Goal: Information Seeking & Learning: Learn about a topic

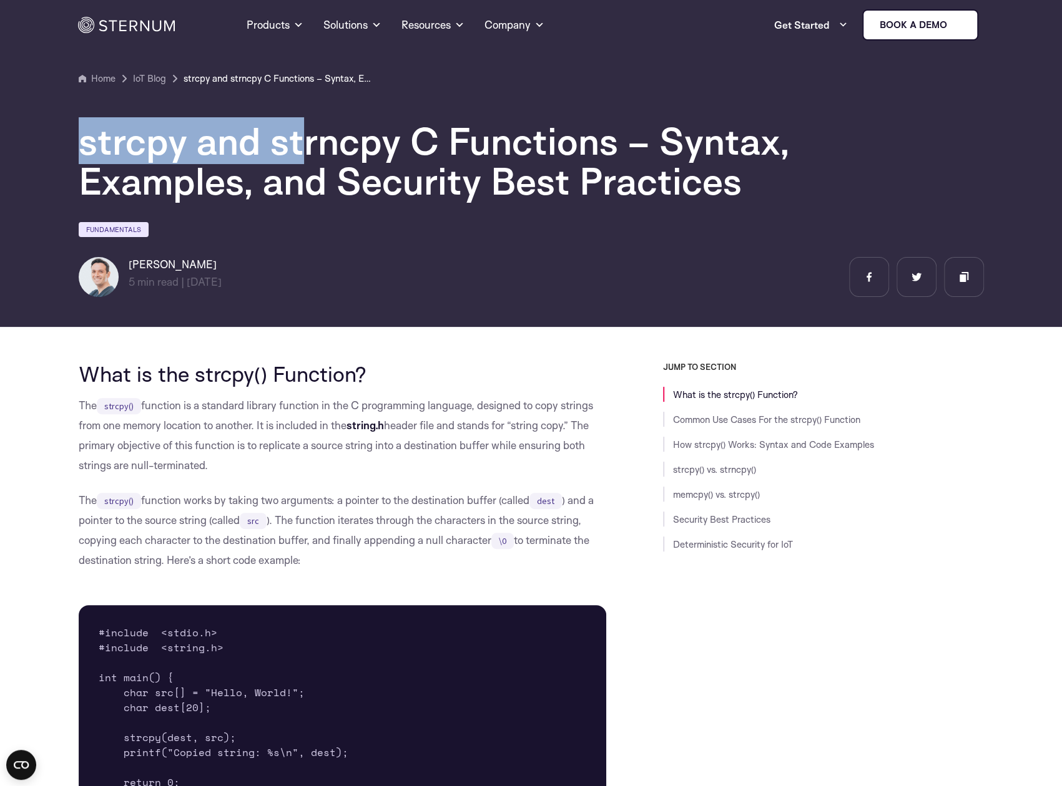
drag, startPoint x: 80, startPoint y: 140, endPoint x: 301, endPoint y: 147, distance: 221.0
click at [301, 147] on h1 "strcpy and strncpy C Functions – Syntax, Examples, and Security Best Practices" at bounding box center [453, 161] width 749 height 80
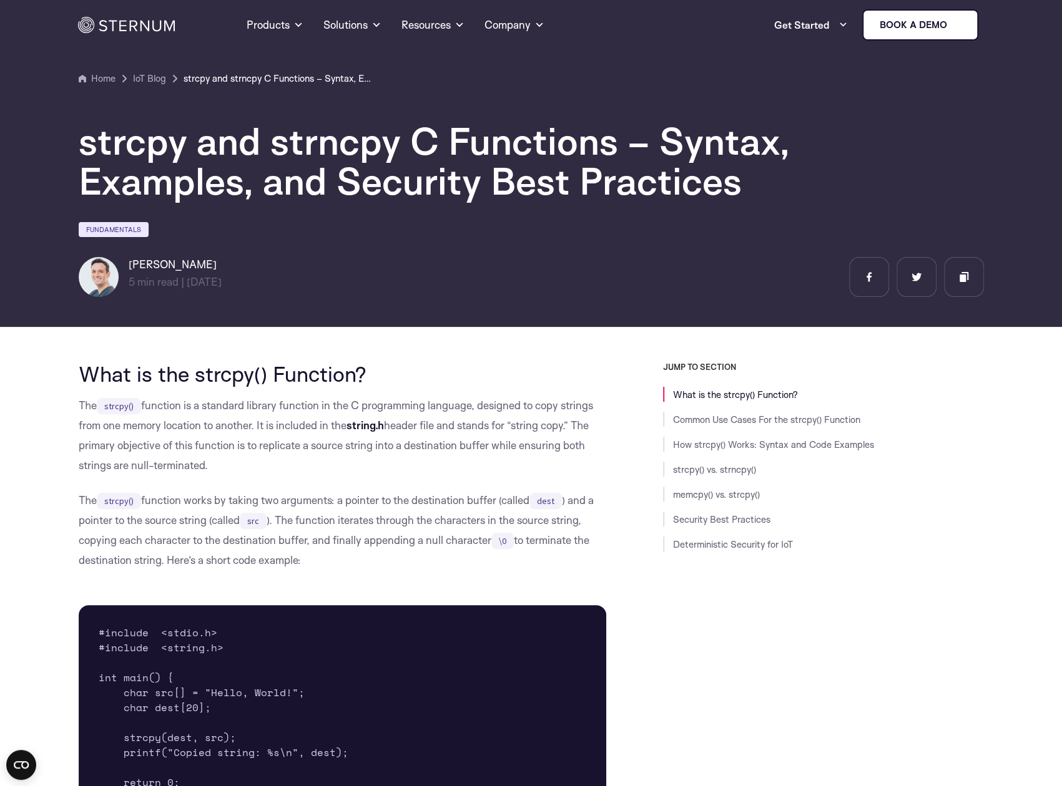
click at [410, 149] on h1 "strcpy and strncpy C Functions – Syntax, Examples, and Security Best Practices" at bounding box center [453, 161] width 749 height 80
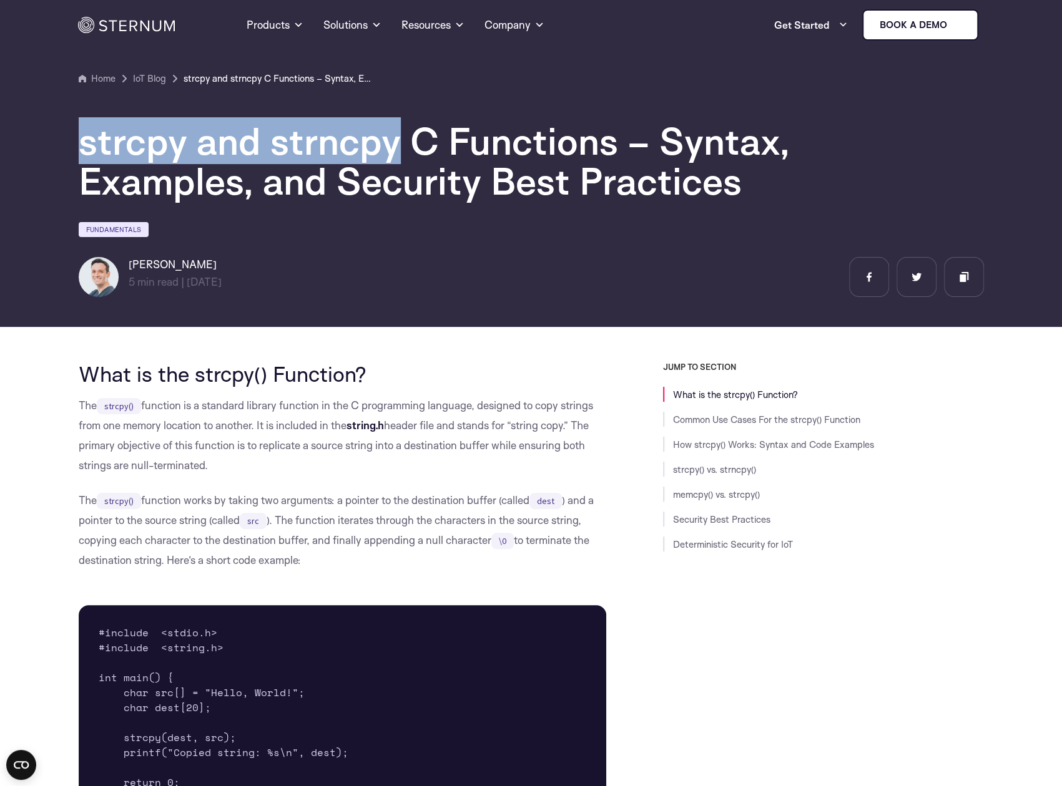
drag, startPoint x: 395, startPoint y: 144, endPoint x: 78, endPoint y: 143, distance: 317.0
click at [79, 143] on h1 "strcpy and strncpy C Functions – Syntax, Examples, and Security Best Practices" at bounding box center [453, 161] width 749 height 80
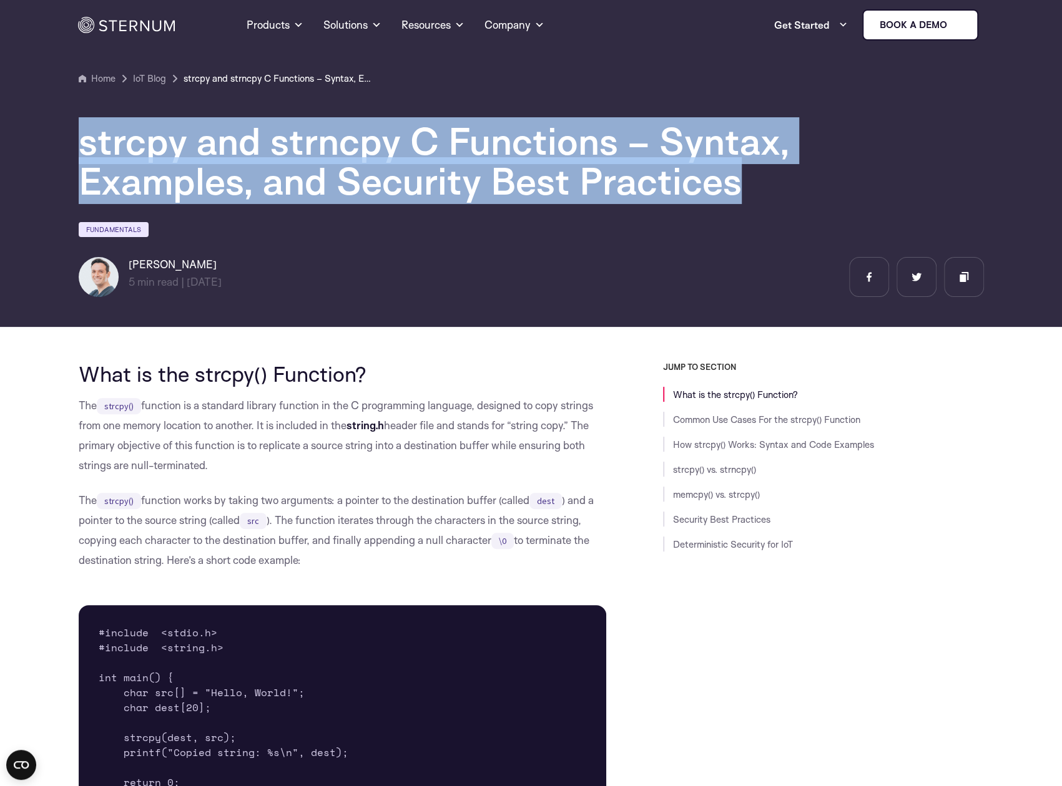
drag, startPoint x: 78, startPoint y: 144, endPoint x: 740, endPoint y: 192, distance: 663.9
click at [743, 192] on h1 "strcpy and strncpy C Functions – Syntax, Examples, and Security Best Practices" at bounding box center [453, 161] width 749 height 80
click at [673, 178] on h1 "strcpy and strncpy C Functions – Syntax, Examples, and Security Best Practices" at bounding box center [453, 161] width 749 height 80
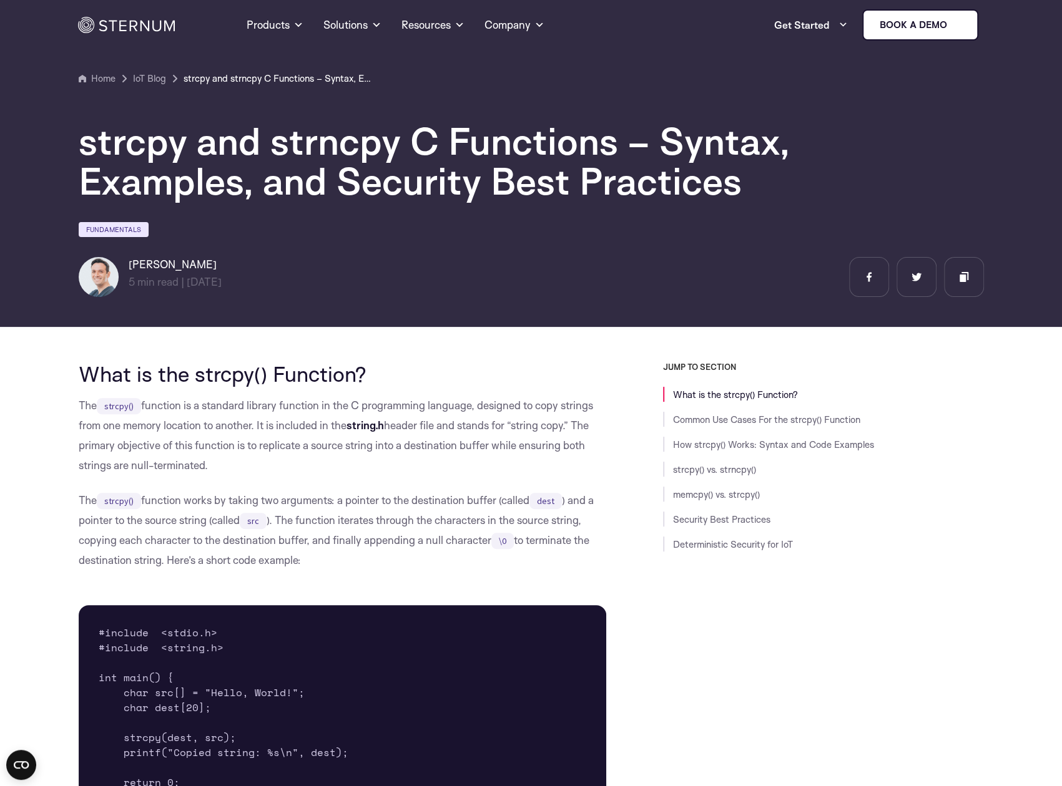
click at [539, 411] on p "The strcpy() function is a standard library function in the C programming langu…" at bounding box center [343, 436] width 528 height 80
click at [154, 398] on p "The strcpy() function is a standard library function in the C programming langu…" at bounding box center [343, 436] width 528 height 80
click at [166, 410] on p "The strcpy() function is a standard library function in the C programming langu…" at bounding box center [343, 436] width 528 height 80
drag, startPoint x: 83, startPoint y: 371, endPoint x: 417, endPoint y: 377, distance: 333.9
click at [417, 377] on h2 "What is the strcpy() Function?" at bounding box center [343, 374] width 528 height 24
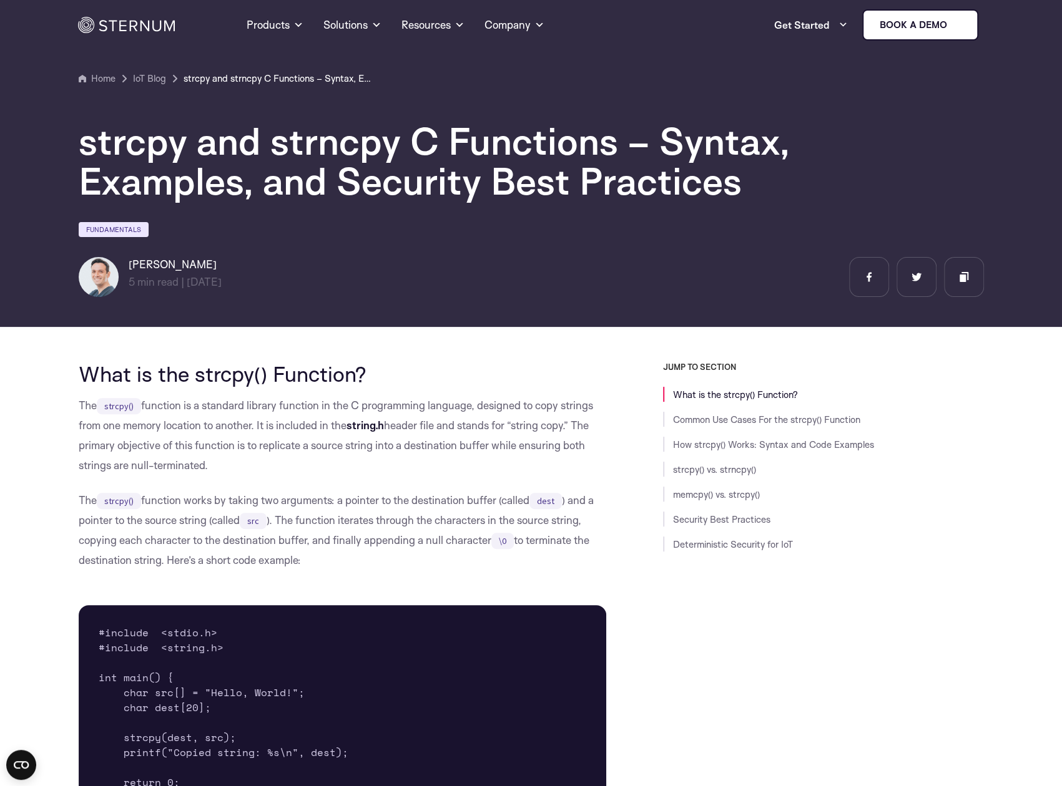
click at [382, 396] on p "The strcpy() function is a standard library function in the C programming langu…" at bounding box center [343, 436] width 528 height 80
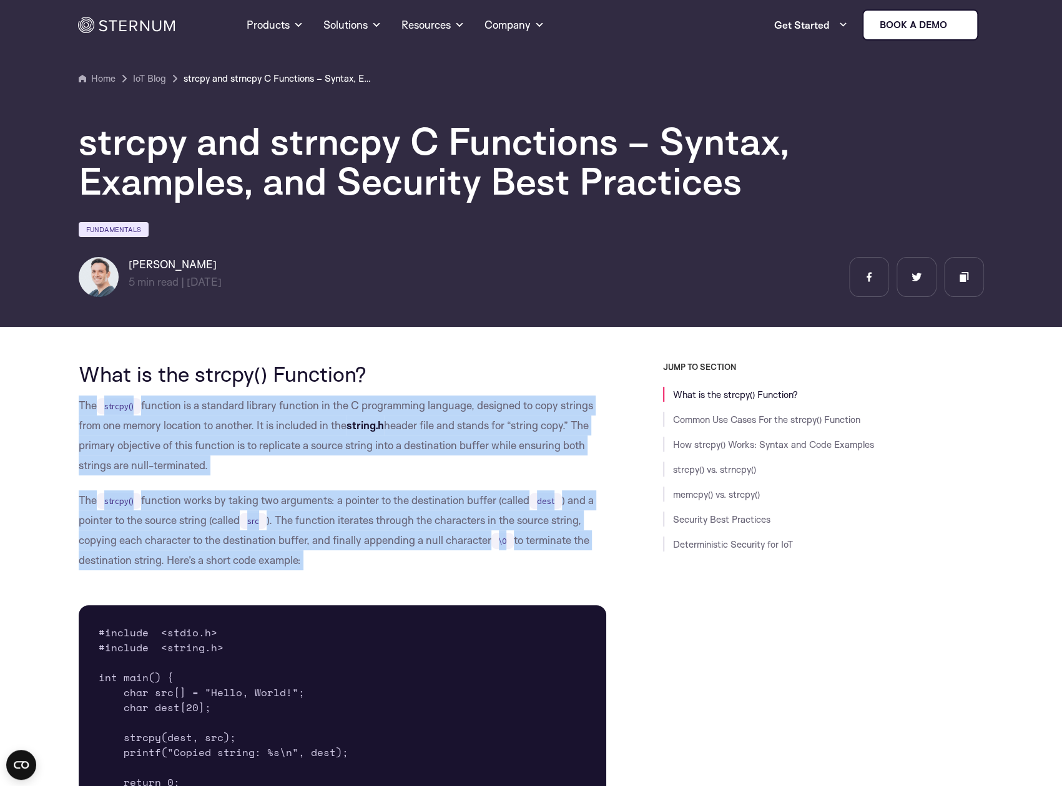
drag, startPoint x: 79, startPoint y: 407, endPoint x: 594, endPoint y: 580, distance: 543.1
drag, startPoint x: 333, startPoint y: 562, endPoint x: 339, endPoint y: 557, distance: 7.5
click at [333, 562] on p "The strcpy() function works by taking two arguments: a pointer to the destinati…" at bounding box center [343, 531] width 528 height 80
click at [286, 565] on p "The strcpy() function works by taking two arguments: a pointer to the destinati…" at bounding box center [343, 531] width 528 height 80
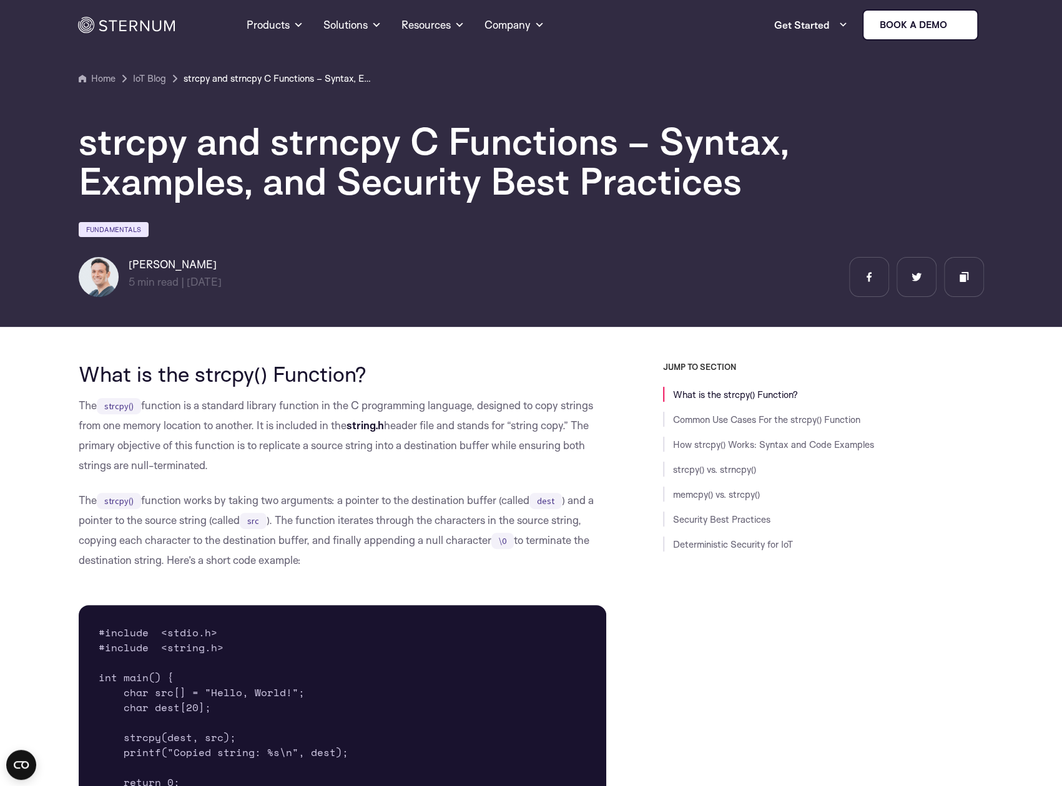
drag, startPoint x: 311, startPoint y: 562, endPoint x: 50, endPoint y: 434, distance: 291.1
click at [131, 424] on p "The strcpy() function is a standard library function in the C programming langu…" at bounding box center [343, 436] width 528 height 80
drag, startPoint x: 75, startPoint y: 377, endPoint x: 501, endPoint y: 372, distance: 426.3
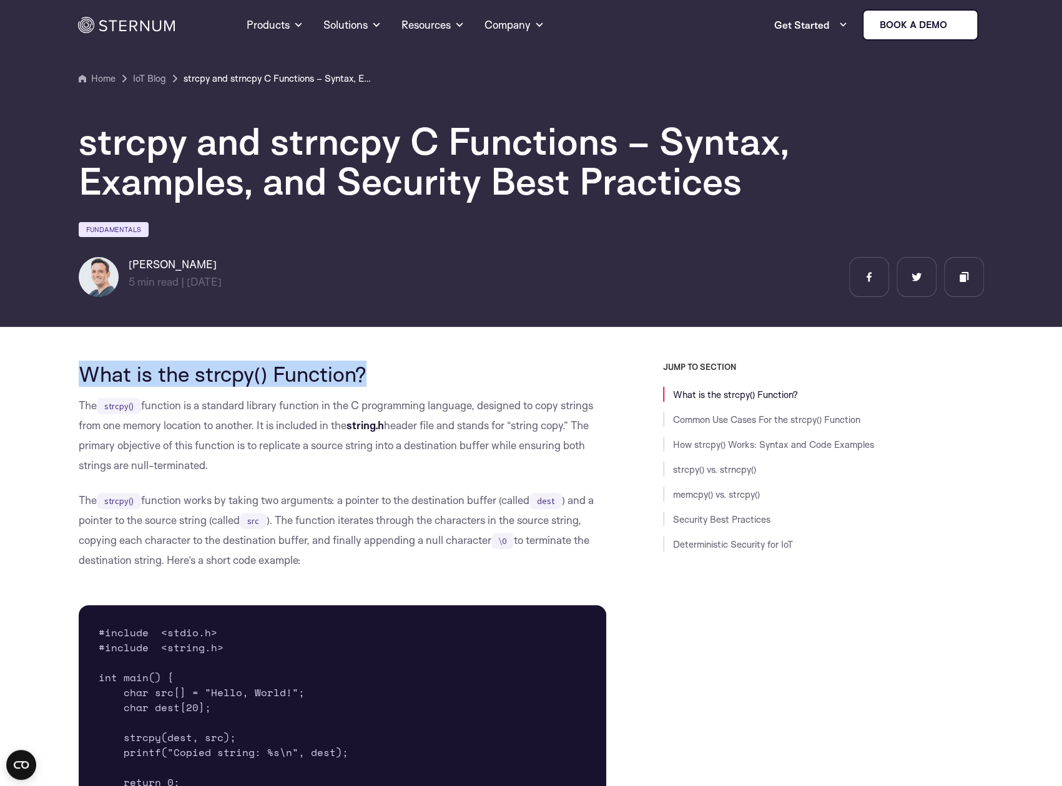
click at [431, 378] on h2 "What is the strcpy() Function?" at bounding box center [343, 374] width 528 height 24
click at [114, 371] on h2 "What is the strcpy() Function?" at bounding box center [343, 374] width 528 height 24
drag, startPoint x: 76, startPoint y: 371, endPoint x: 439, endPoint y: 370, distance: 362.6
click at [435, 370] on h2 "What is the strcpy() Function?" at bounding box center [343, 374] width 528 height 24
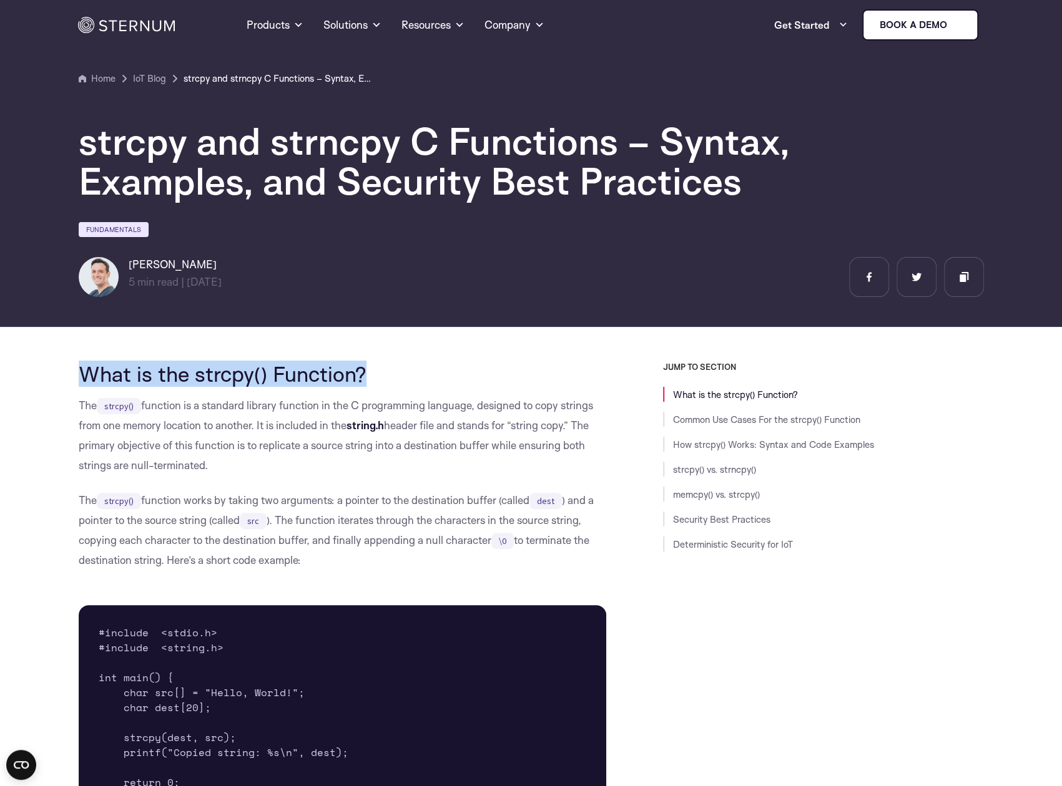
drag, startPoint x: 79, startPoint y: 406, endPoint x: 325, endPoint y: 566, distance: 293.8
click at [315, 561] on p "The strcpy() function works by taking two arguments: a pointer to the destinati…" at bounding box center [343, 531] width 528 height 80
drag, startPoint x: 77, startPoint y: 406, endPoint x: 310, endPoint y: 570, distance: 285.0
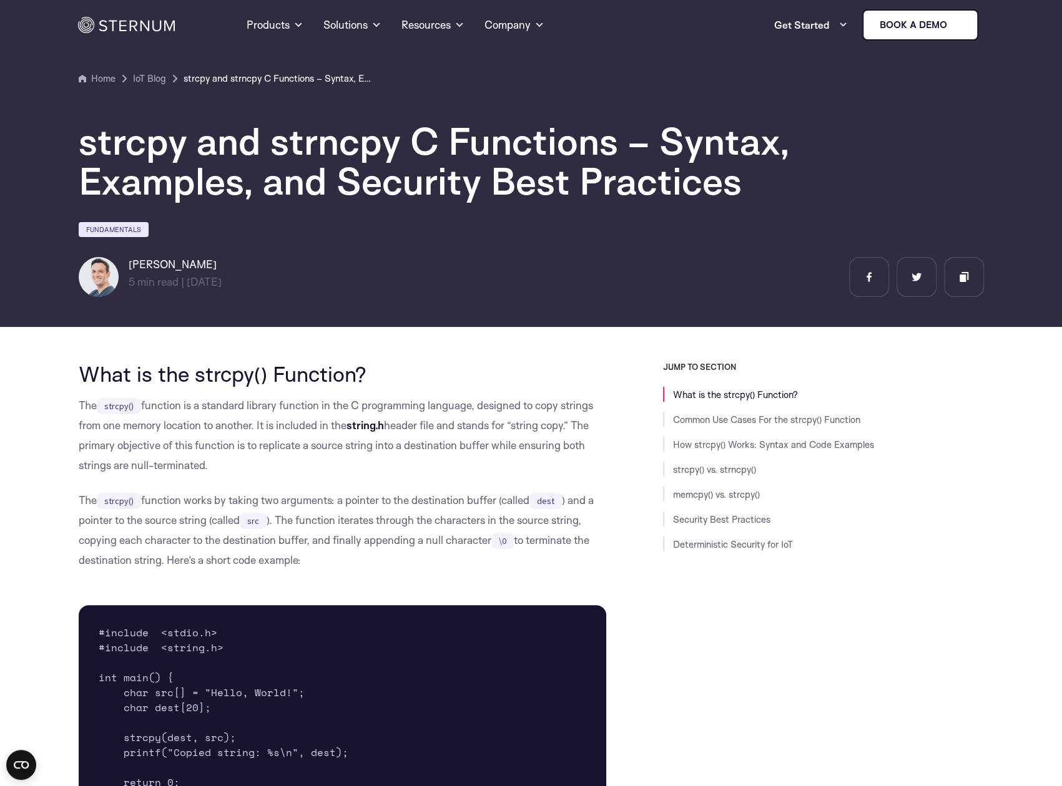
click at [310, 570] on p "The strcpy() function works by taking two arguments: a pointer to the destinati…" at bounding box center [343, 531] width 528 height 80
click at [303, 559] on p "The strcpy() function works by taking two arguments: a pointer to the destinati…" at bounding box center [343, 531] width 528 height 80
drag, startPoint x: 362, startPoint y: 372, endPoint x: 64, endPoint y: 378, distance: 297.8
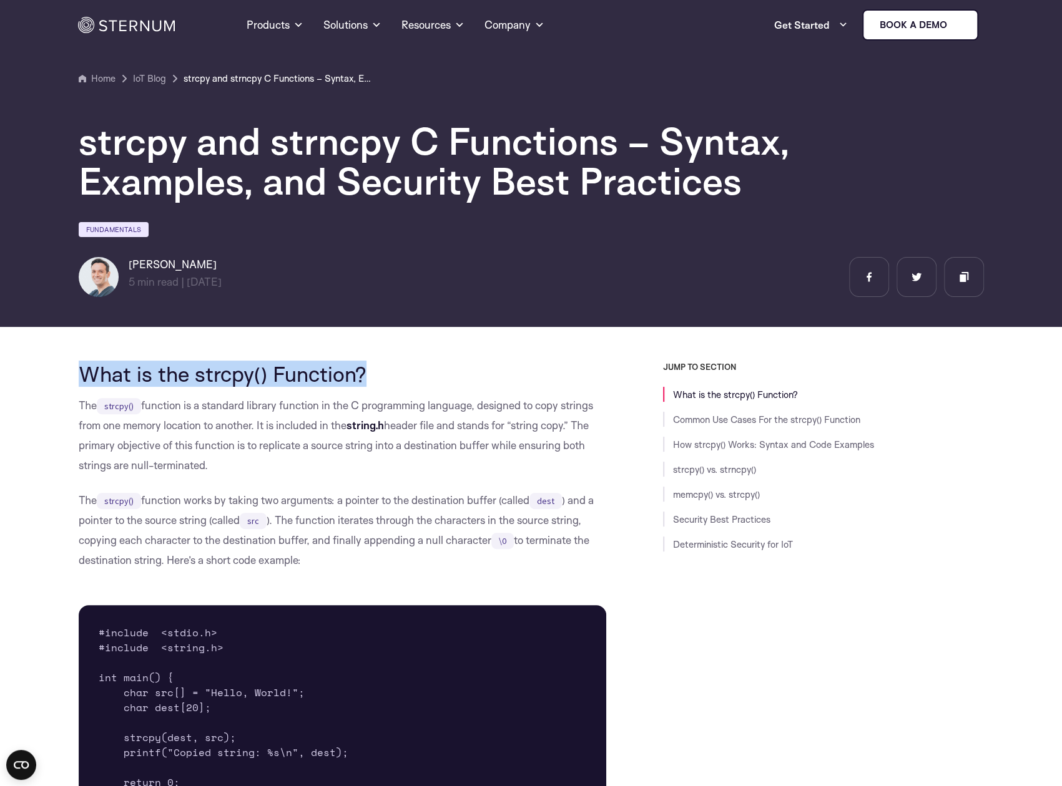
drag, startPoint x: 78, startPoint y: 369, endPoint x: 375, endPoint y: 372, distance: 297.1
click at [375, 372] on h2 "What is the strcpy() Function?" at bounding box center [343, 374] width 528 height 24
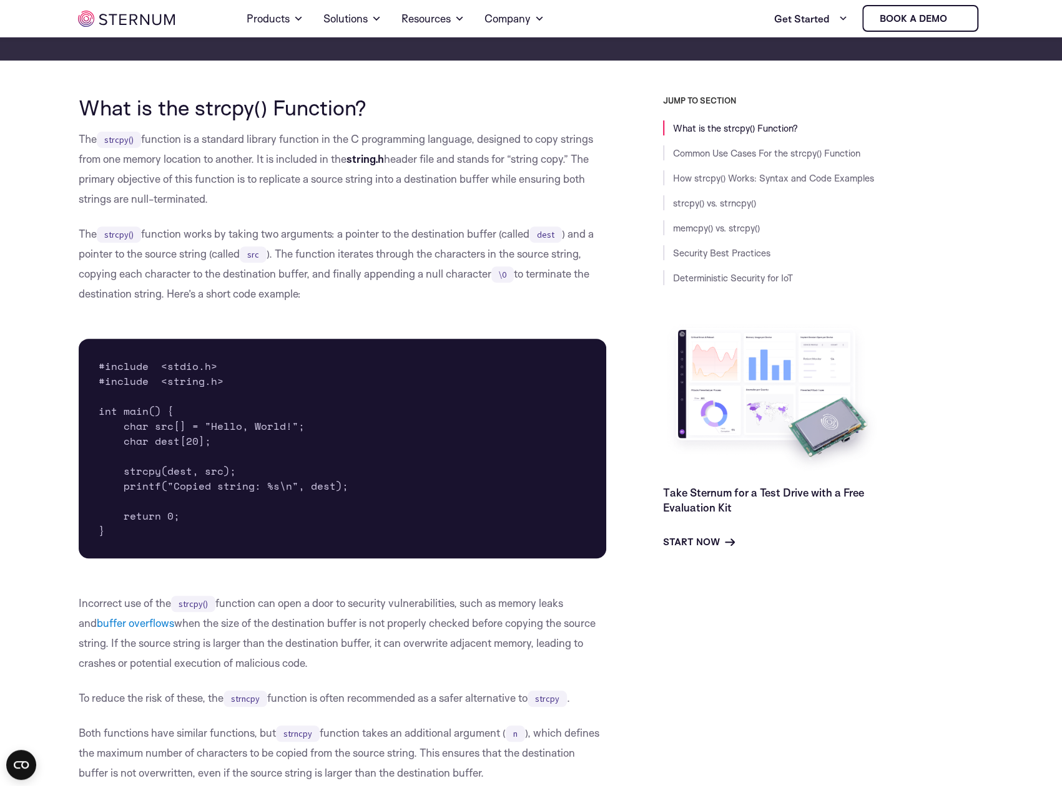
scroll to position [293, 0]
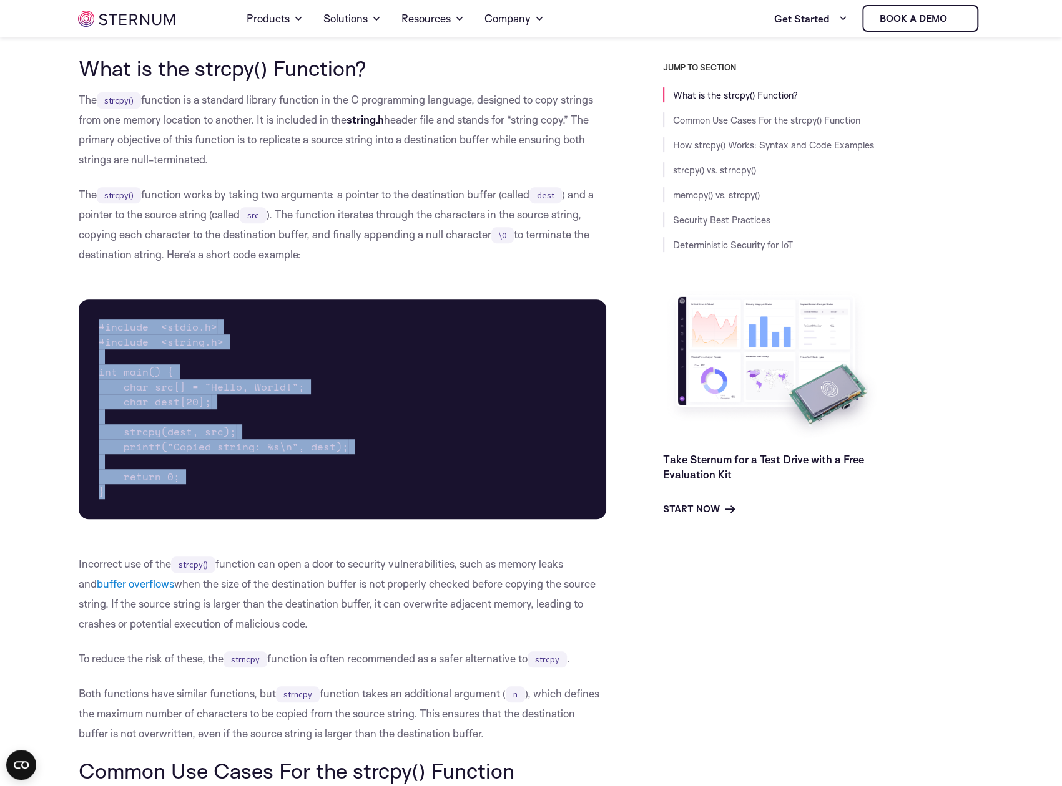
drag, startPoint x: 99, startPoint y: 323, endPoint x: 250, endPoint y: 511, distance: 241.0
click at [250, 511] on pre "#include <stdio.h> #include <string.h> int main() { char src[] = "Hello, World!…" at bounding box center [343, 410] width 528 height 220
click at [252, 490] on pre "#include <stdio.h> #include <string.h> int main() { char src[] = "Hello, World!…" at bounding box center [343, 410] width 528 height 220
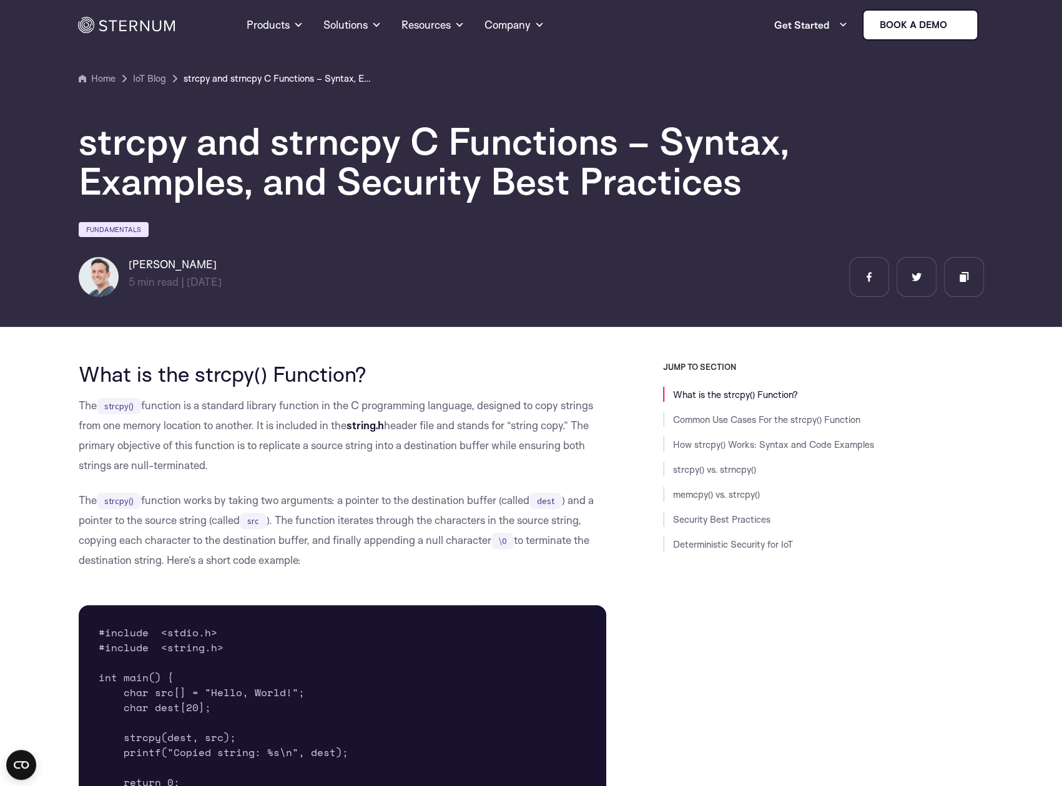
scroll to position [0, 0]
drag, startPoint x: 354, startPoint y: 425, endPoint x: 397, endPoint y: 427, distance: 42.5
click at [397, 427] on p "The strcpy() function is a standard library function in the C programming langu…" at bounding box center [343, 436] width 528 height 80
click at [382, 441] on p "The strcpy() function is a standard library function in the C programming langu…" at bounding box center [343, 436] width 528 height 80
drag, startPoint x: 351, startPoint y: 429, endPoint x: 388, endPoint y: 428, distance: 36.8
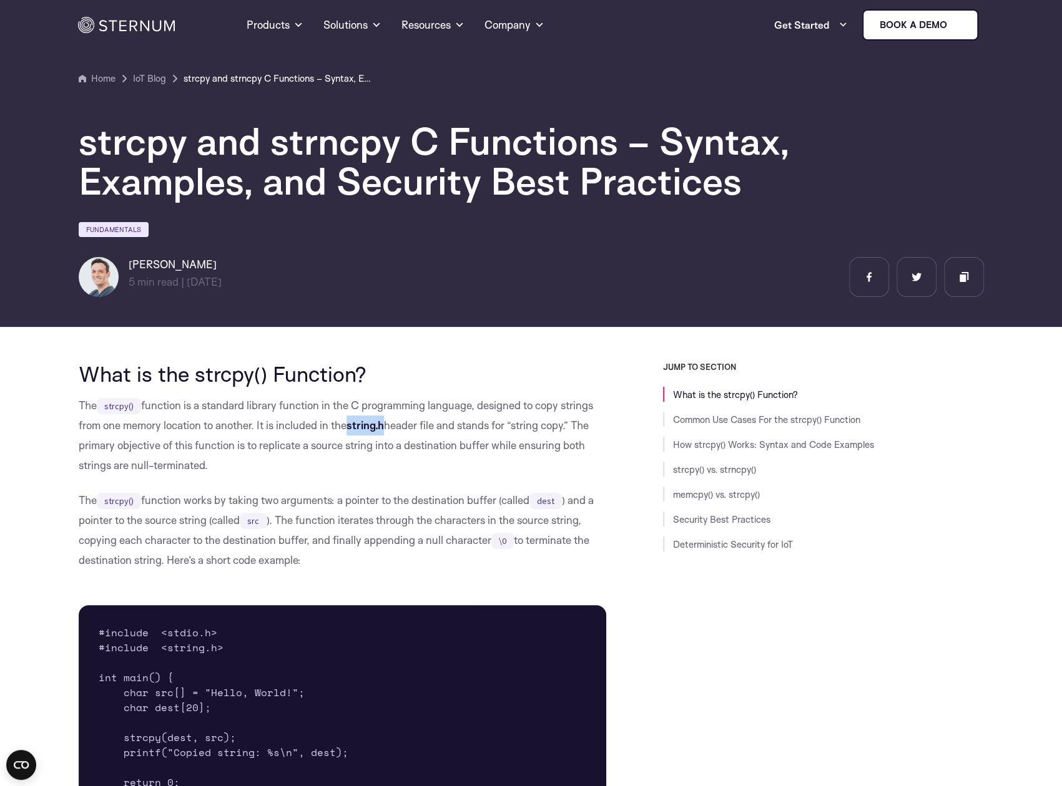
click at [384, 428] on strong "string.h" at bounding box center [364, 425] width 37 height 13
click at [398, 457] on p "The strcpy() function is a standard library function in the C programming langu…" at bounding box center [343, 436] width 528 height 80
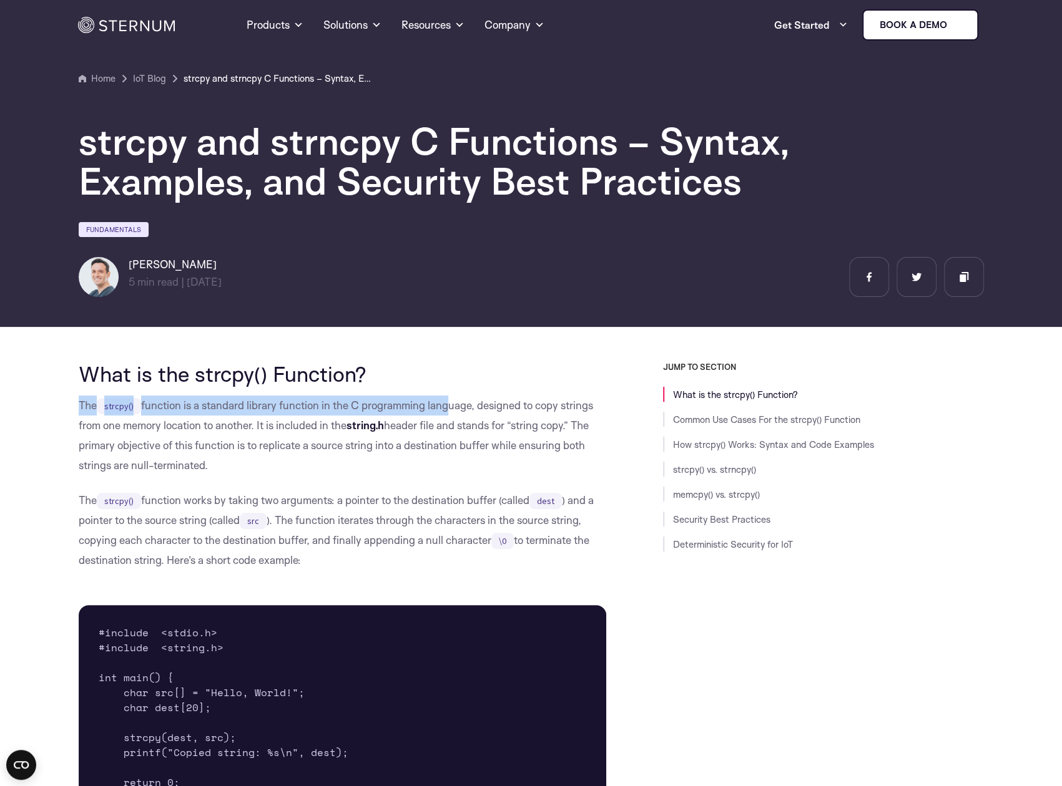
drag, startPoint x: 79, startPoint y: 405, endPoint x: 479, endPoint y: 420, distance: 400.9
click at [477, 420] on p "The strcpy() function is a standard library function in the C programming langu…" at bounding box center [343, 436] width 528 height 80
click at [479, 420] on p "The strcpy() function is a standard library function in the C programming langu…" at bounding box center [343, 436] width 528 height 80
drag, startPoint x: 78, startPoint y: 407, endPoint x: 226, endPoint y: 467, distance: 159.8
click at [226, 467] on p "The strcpy() function is a standard library function in the C programming langu…" at bounding box center [343, 436] width 528 height 80
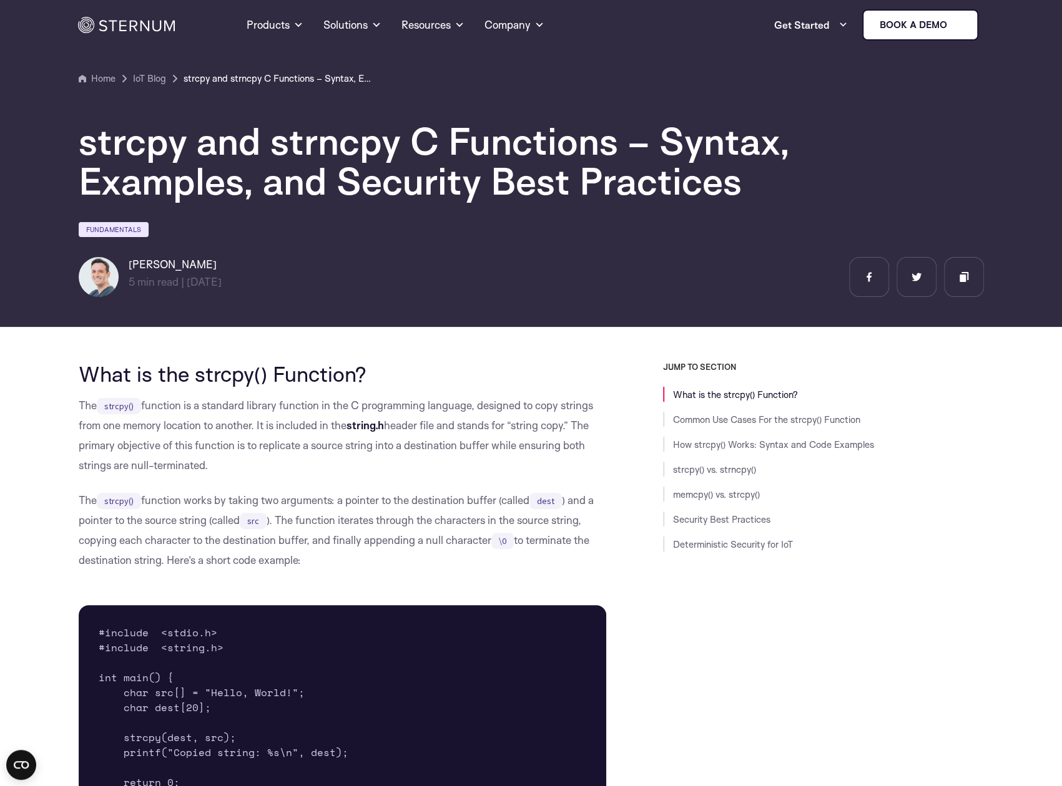
click at [226, 467] on p "The strcpy() function is a standard library function in the C programming langu…" at bounding box center [343, 436] width 528 height 80
click at [227, 467] on p "The strcpy() function is a standard library function in the C programming langu…" at bounding box center [343, 436] width 528 height 80
drag, startPoint x: 77, startPoint y: 408, endPoint x: 216, endPoint y: 471, distance: 152.5
click at [216, 471] on p "The strcpy() function is a standard library function in the C programming langu…" at bounding box center [343, 436] width 528 height 80
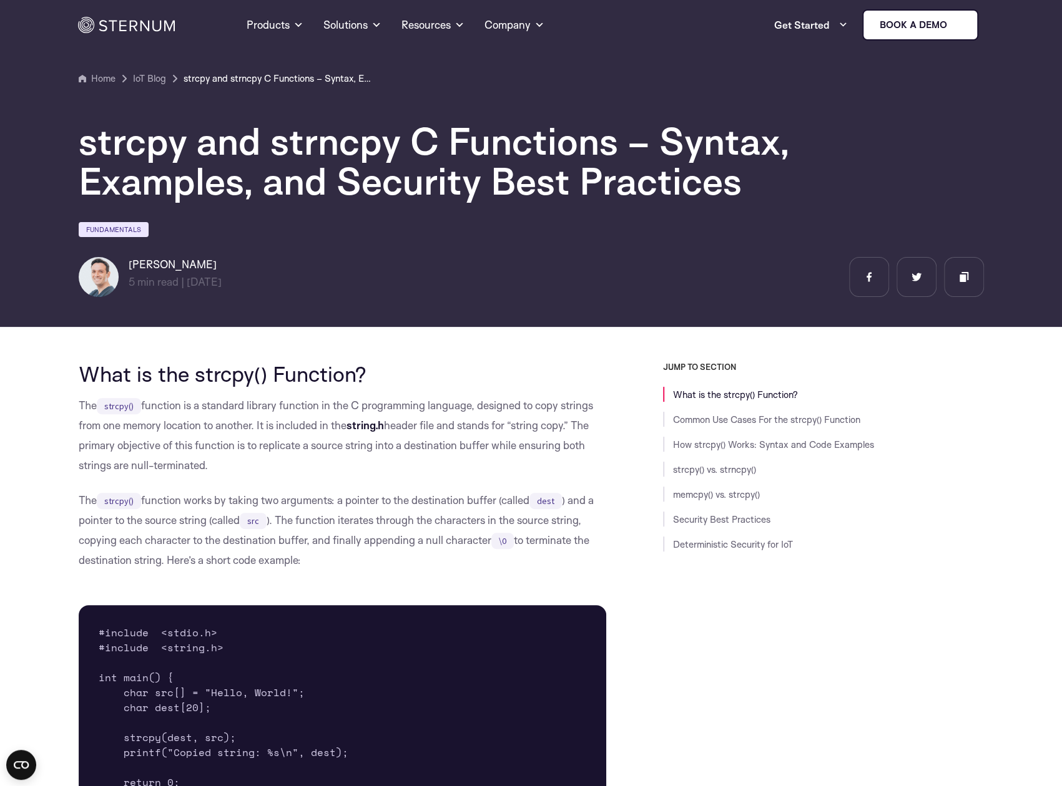
click at [199, 463] on p "The strcpy() function is a standard library function in the C programming langu…" at bounding box center [343, 436] width 528 height 80
click at [404, 432] on p "The strcpy() function is a standard library function in the C programming langu…" at bounding box center [343, 436] width 528 height 80
click at [423, 428] on p "The strcpy() function is a standard library function in the C programming langu…" at bounding box center [343, 436] width 528 height 80
click at [462, 424] on p "The strcpy() function is a standard library function in the C programming langu…" at bounding box center [343, 436] width 528 height 80
click at [534, 431] on p "The strcpy() function is a standard library function in the C programming langu…" at bounding box center [343, 436] width 528 height 80
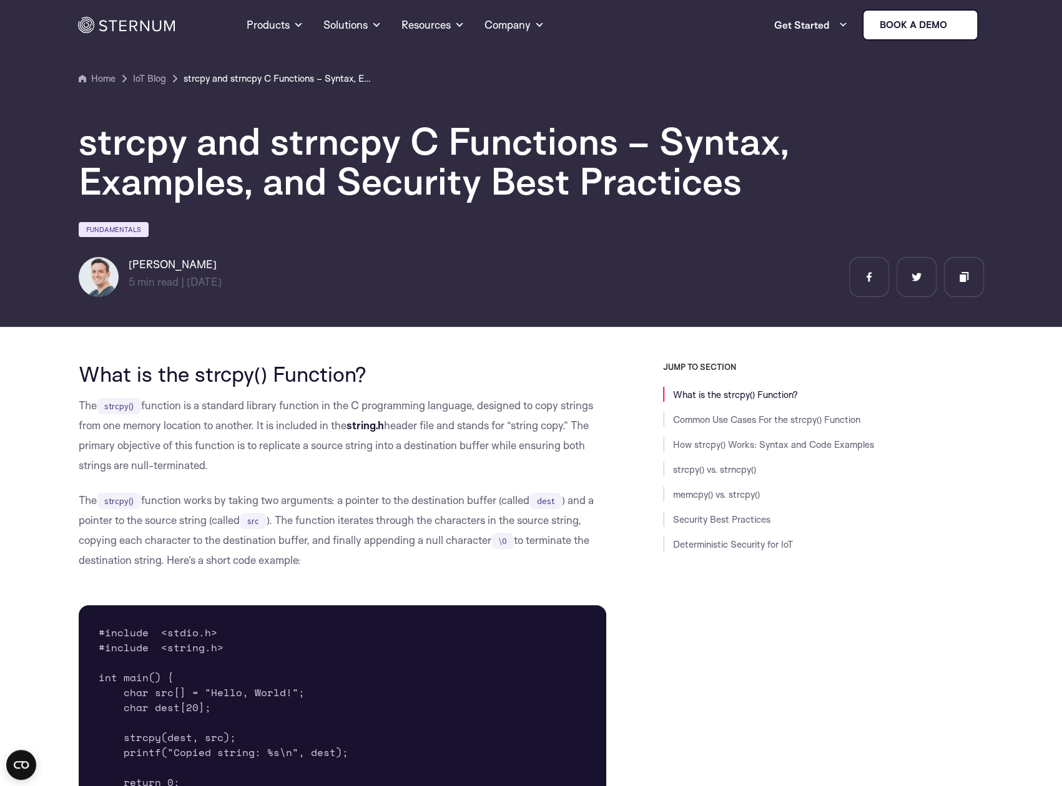
click at [578, 426] on p "The strcpy() function is a standard library function in the C programming langu…" at bounding box center [343, 436] width 528 height 80
drag, startPoint x: 529, startPoint y: 425, endPoint x: 461, endPoint y: 432, distance: 68.4
click at [461, 432] on p "The strcpy() function is a standard library function in the C programming langu…" at bounding box center [343, 436] width 528 height 80
click at [522, 431] on p "The strcpy() function is a standard library function in the C programming langu…" at bounding box center [343, 436] width 528 height 80
drag, startPoint x: 504, startPoint y: 502, endPoint x: 417, endPoint y: 507, distance: 87.5
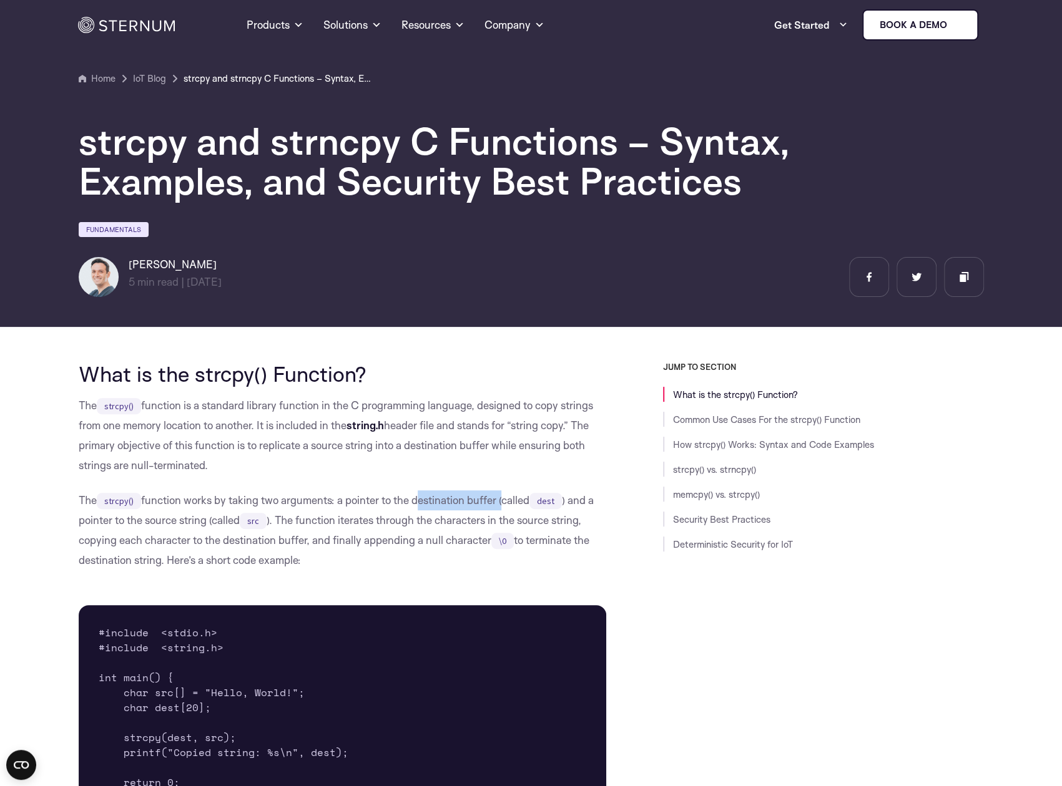
click at [417, 507] on p "The strcpy() function works by taking two arguments: a pointer to the destinati…" at bounding box center [343, 531] width 528 height 80
copy p "destination buffer"
click at [423, 493] on p "The strcpy() function works by taking two arguments: a pointer to the destinati…" at bounding box center [343, 531] width 528 height 80
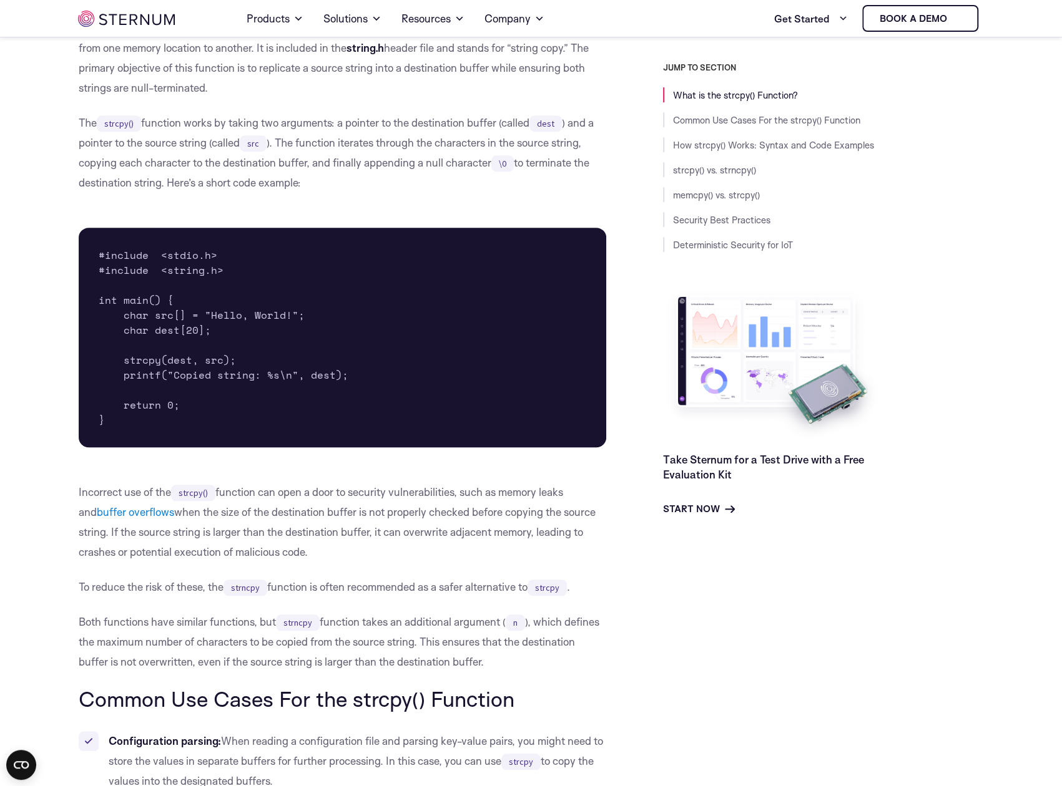
scroll to position [365, 0]
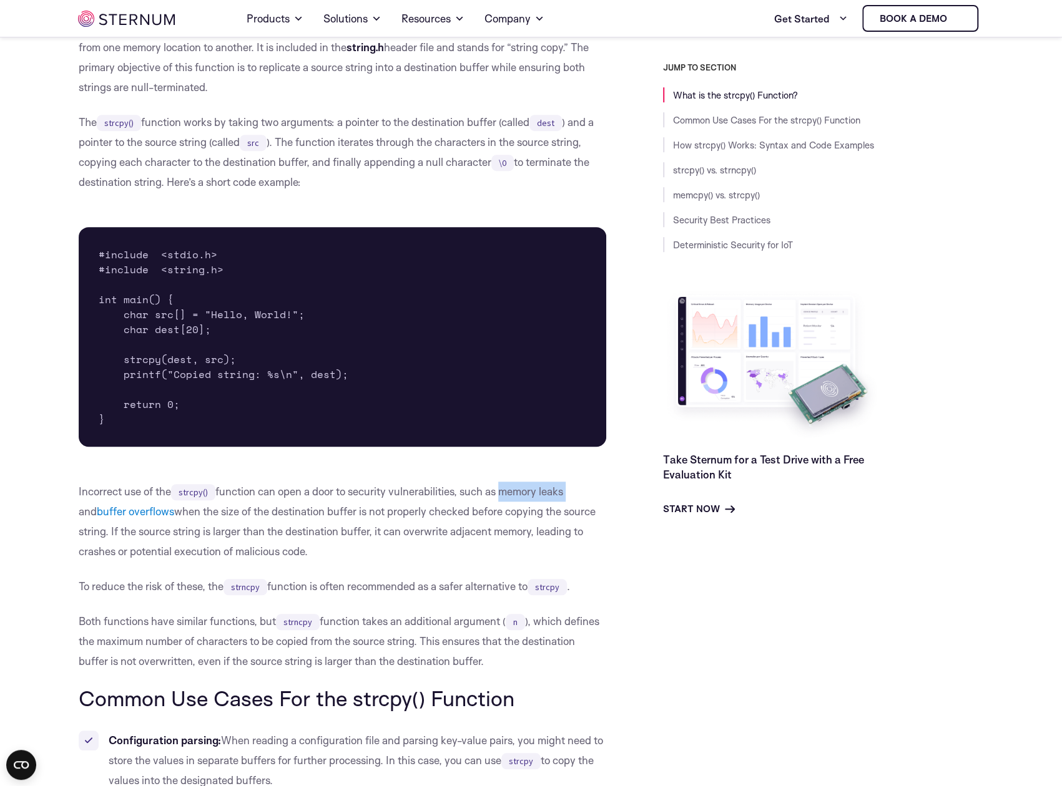
drag, startPoint x: 502, startPoint y: 494, endPoint x: 568, endPoint y: 495, distance: 66.2
click at [568, 495] on p "Incorrect use of the strcpy() function can open a door to security vulnerabilit…" at bounding box center [343, 522] width 528 height 80
copy p "memory leaks"
click at [335, 496] on p "Incorrect use of the strcpy() function can open a door to security vulnerabilit…" at bounding box center [343, 522] width 528 height 80
drag, startPoint x: 70, startPoint y: 515, endPoint x: 156, endPoint y: 511, distance: 86.2
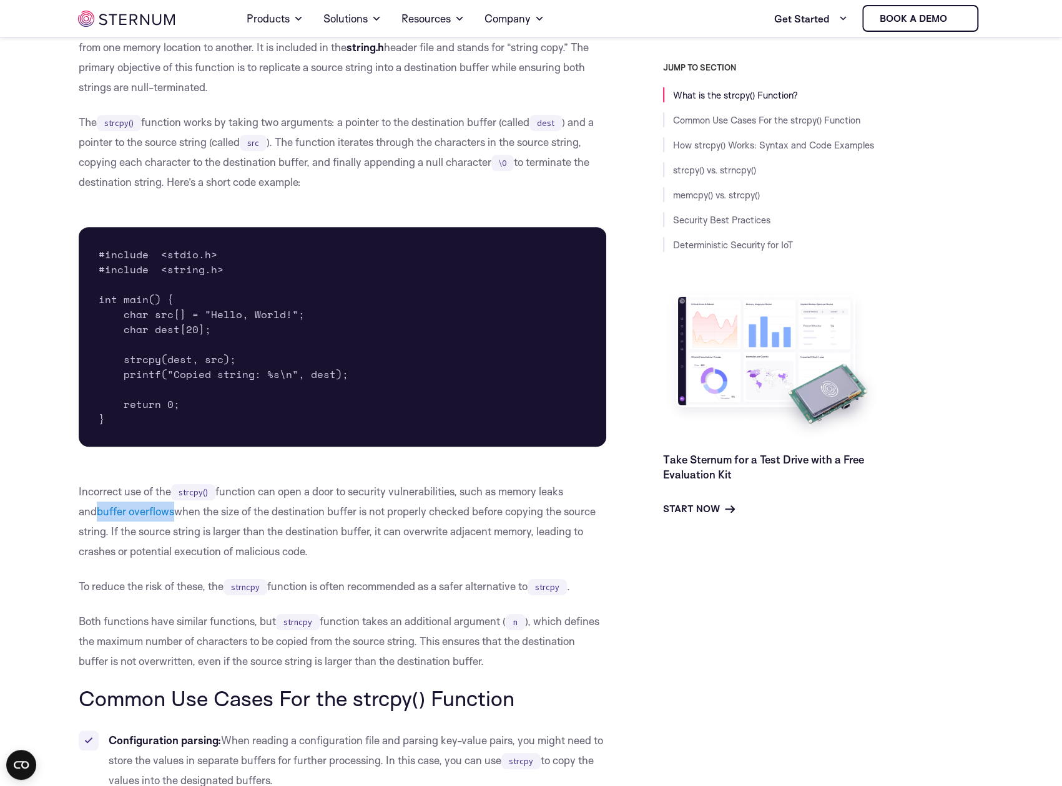
copy link "buffer overflows"
click at [275, 521] on p "Incorrect use of the strcpy() function can open a door to security vulnerabilit…" at bounding box center [343, 522] width 528 height 80
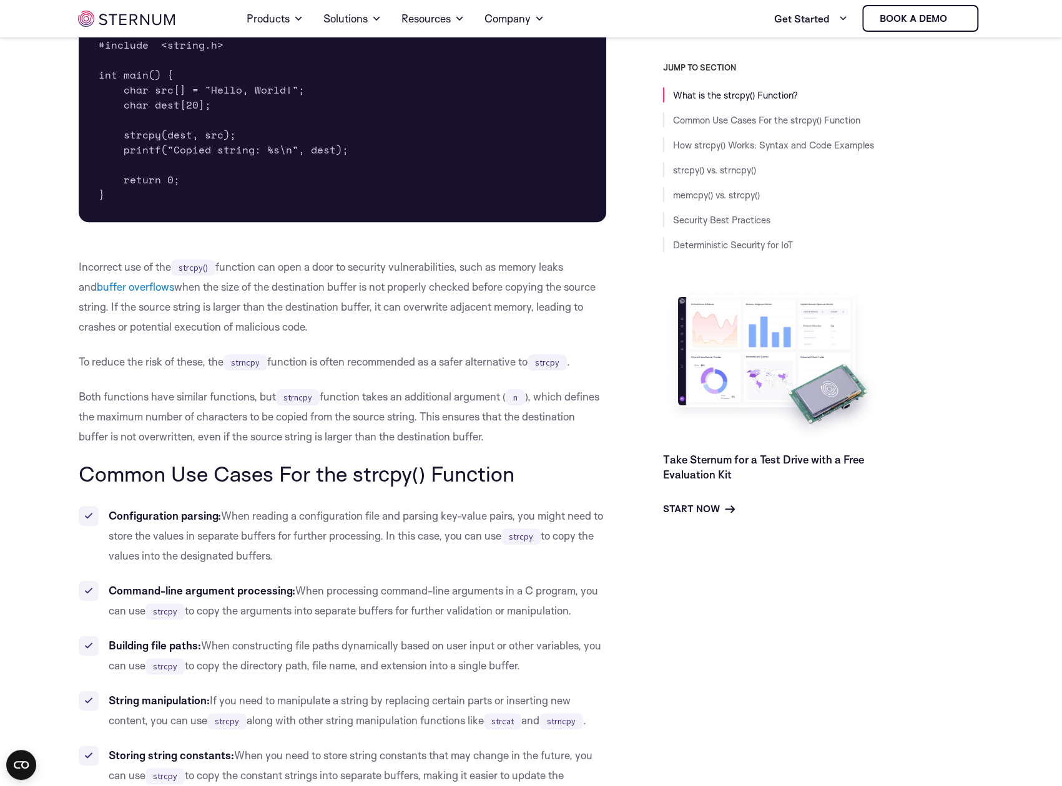
scroll to position [66, 0]
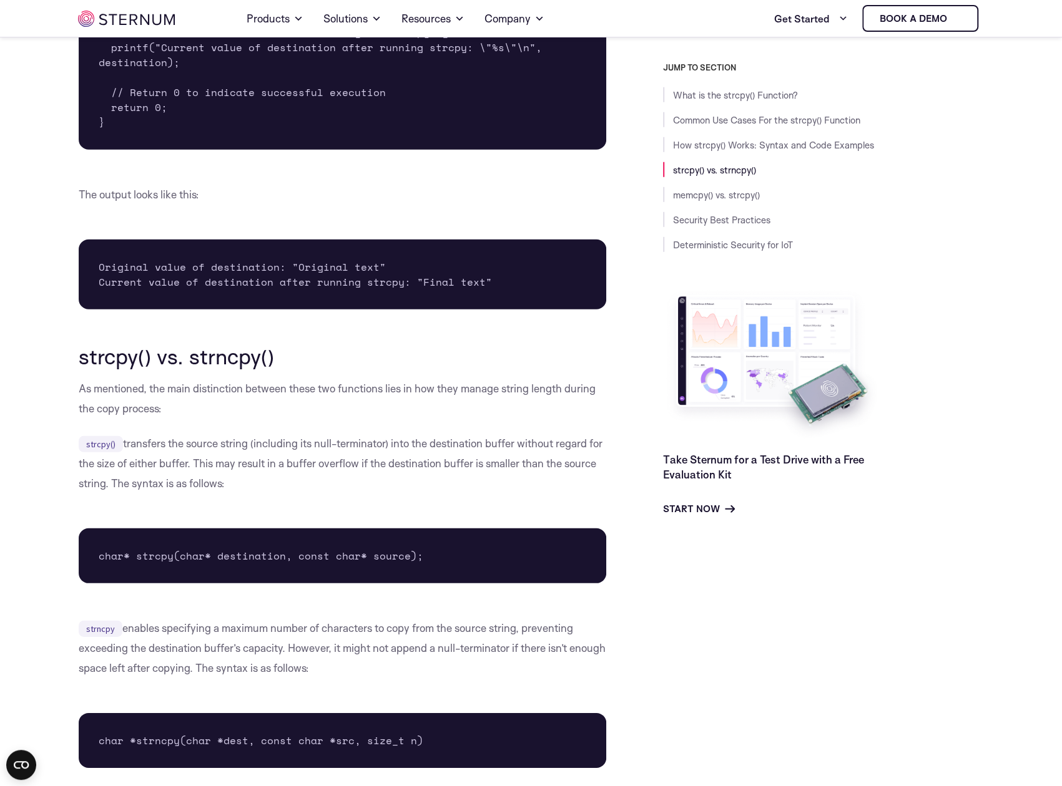
scroll to position [2162, 0]
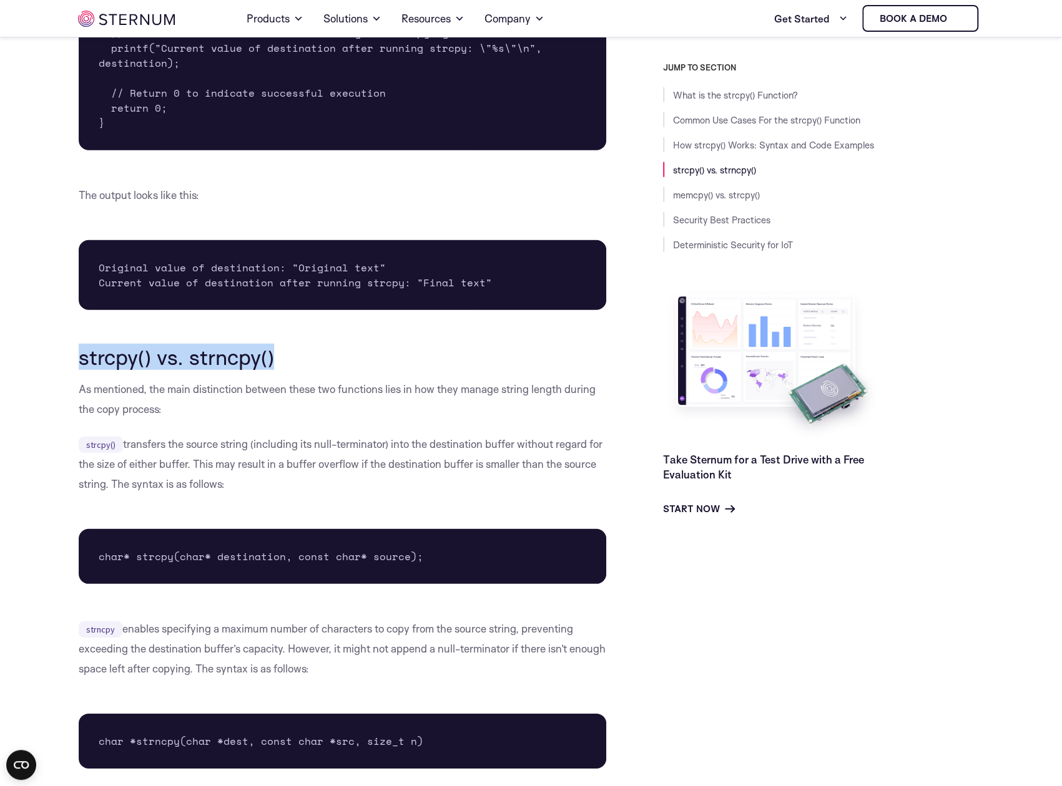
drag, startPoint x: 81, startPoint y: 360, endPoint x: 297, endPoint y: 360, distance: 215.9
click at [297, 360] on h2 "strcpy() vs. strncpy()" at bounding box center [343, 357] width 528 height 24
click at [362, 361] on h2 "strcpy() vs. strncpy()" at bounding box center [343, 357] width 528 height 24
drag, startPoint x: 81, startPoint y: 386, endPoint x: 258, endPoint y: 474, distance: 197.6
click at [251, 492] on div "What is the strcpy() Function? The strcpy() function is a standard library func…" at bounding box center [343, 446] width 528 height 4530
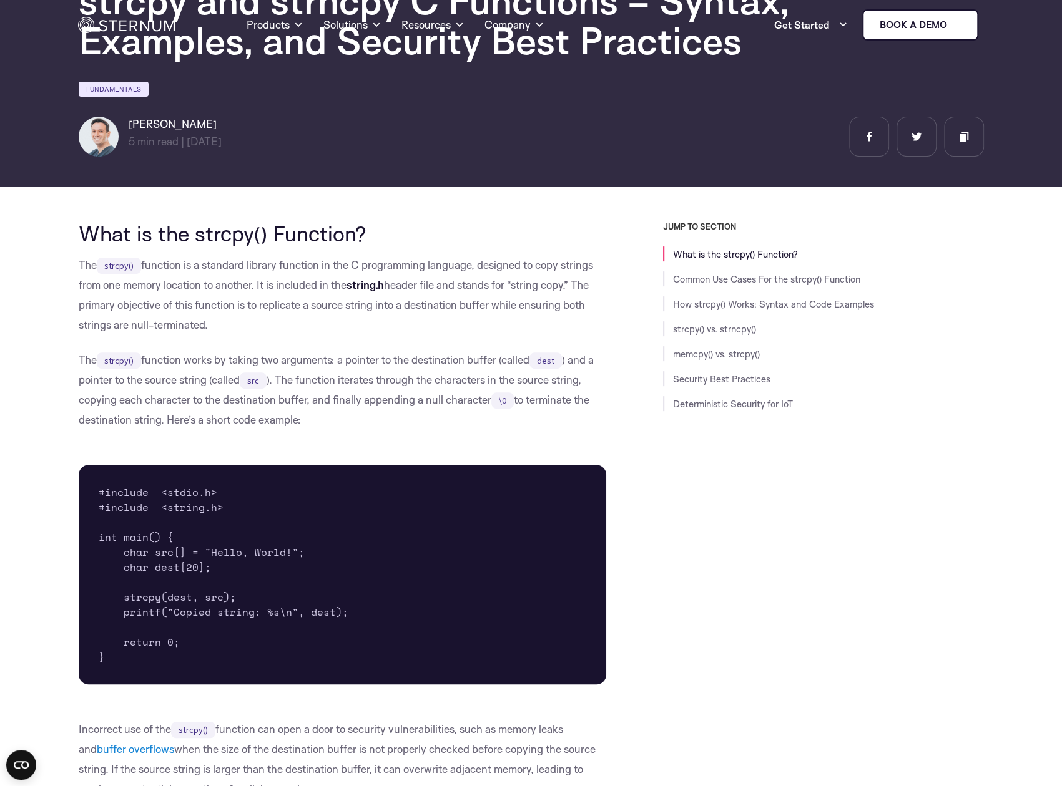
scroll to position [0, 0]
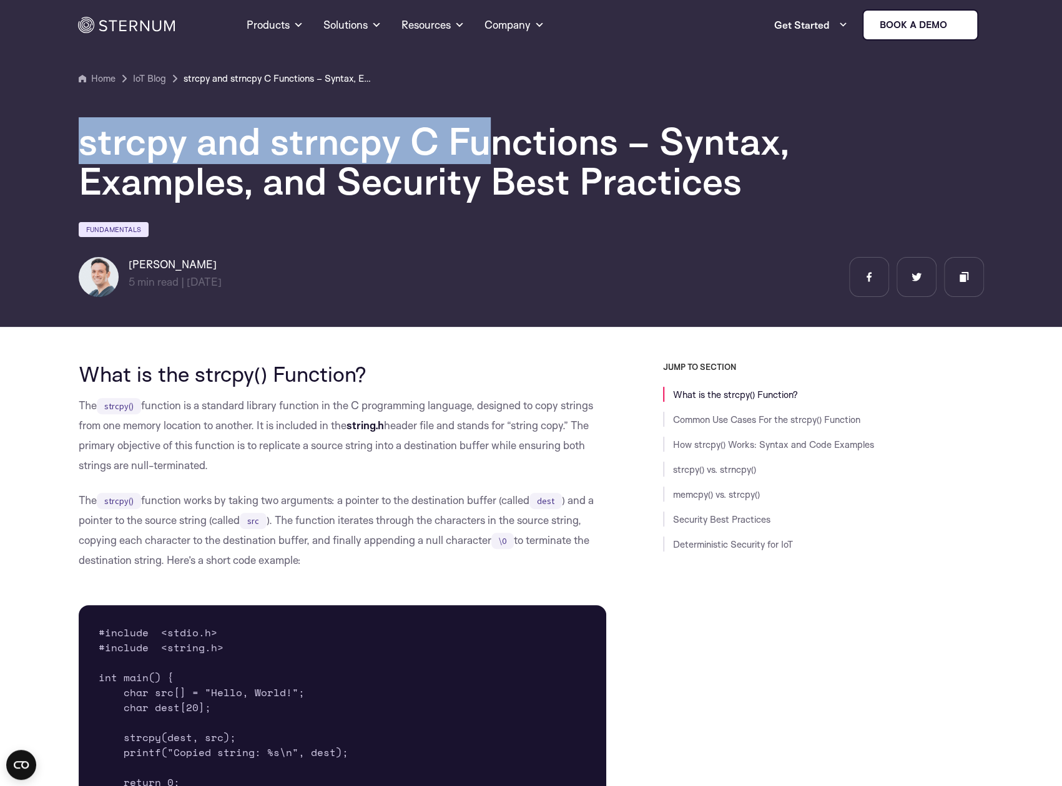
drag, startPoint x: 80, startPoint y: 147, endPoint x: 483, endPoint y: 148, distance: 403.2
click at [483, 148] on h1 "strcpy and strncpy C Functions – Syntax, Examples, and Security Best Practices" at bounding box center [453, 161] width 749 height 80
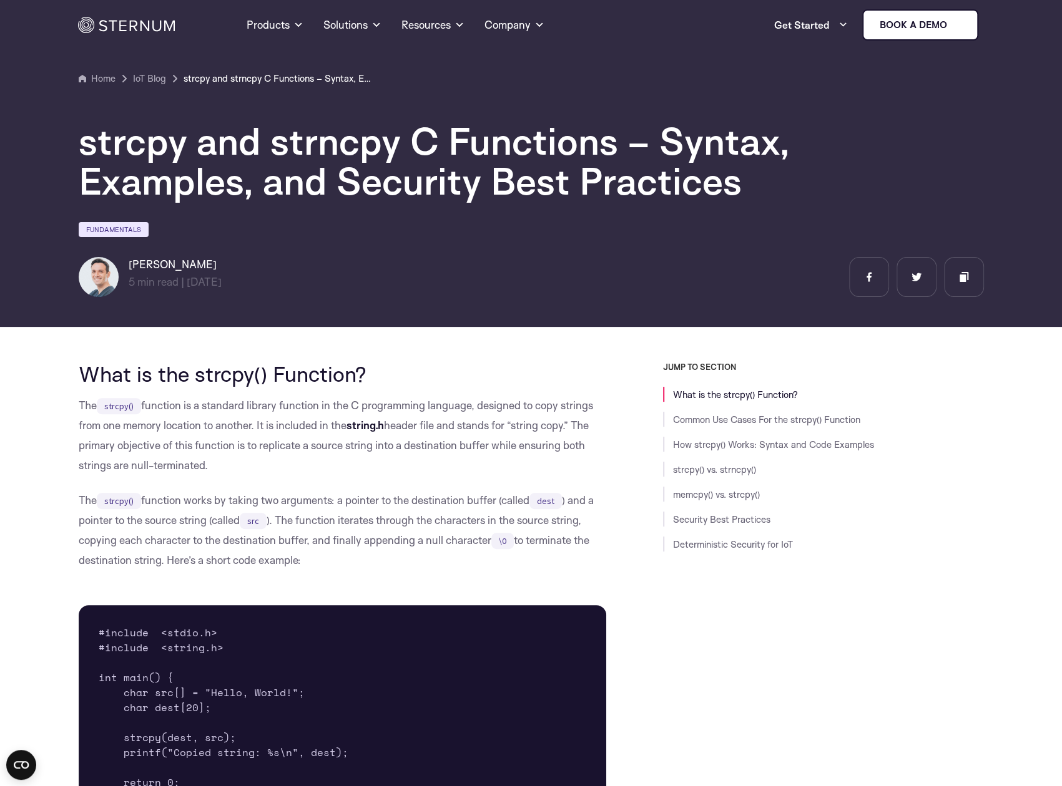
click at [54, 162] on section "Home IoT Blog" at bounding box center [531, 159] width 1062 height 336
